Goal: Navigation & Orientation: Find specific page/section

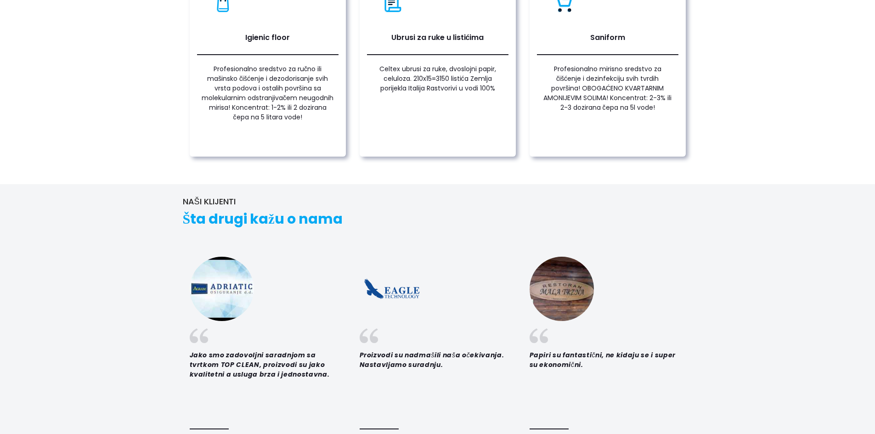
scroll to position [1332, 0]
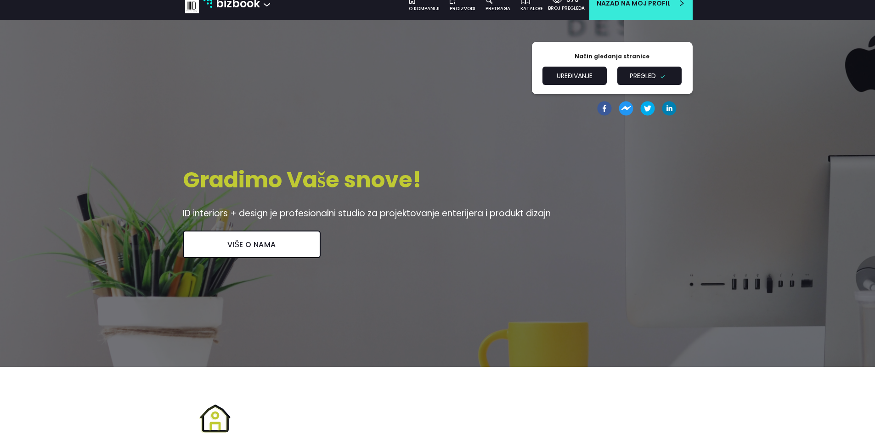
scroll to position [230, 0]
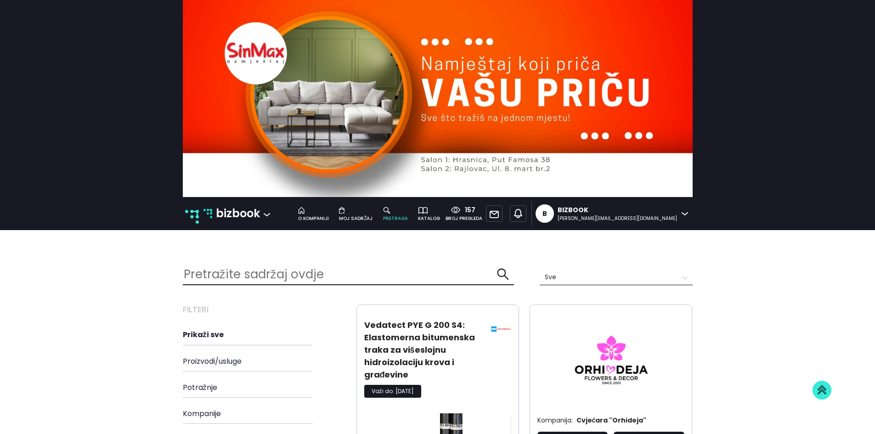
scroll to position [1285, 524]
click at [241, 216] on p "bizbook" at bounding box center [238, 213] width 44 height 17
